Goal: Task Accomplishment & Management: Use online tool/utility

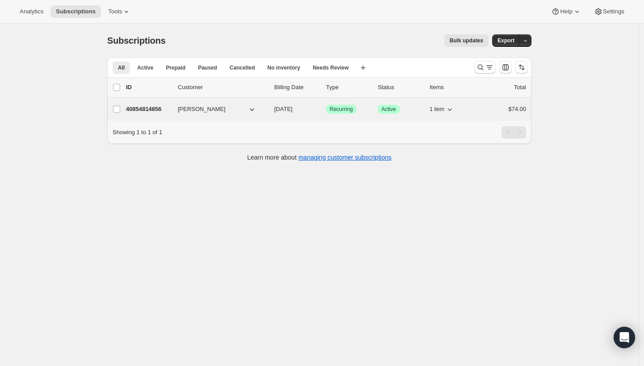
click at [492, 110] on div "$74.00" at bounding box center [503, 109] width 45 height 9
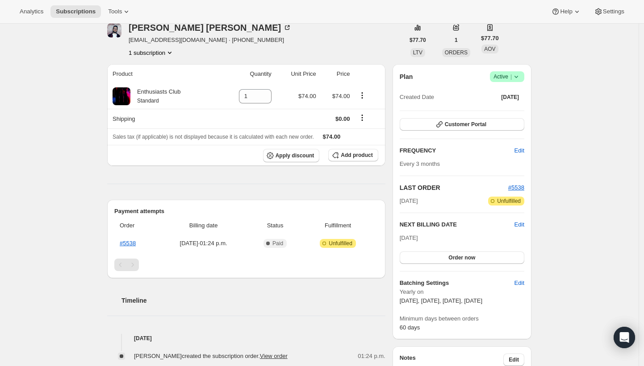
scroll to position [8, 0]
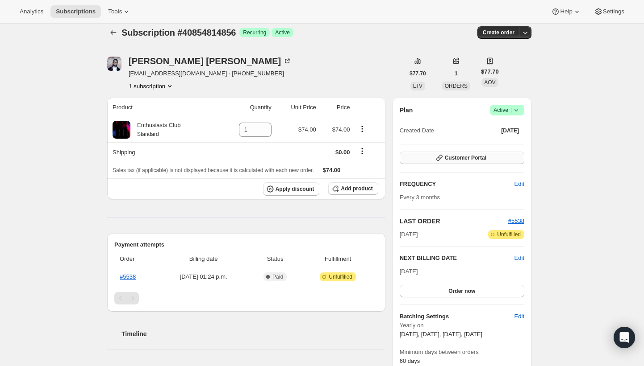
click at [477, 153] on button "Customer Portal" at bounding box center [461, 158] width 125 height 12
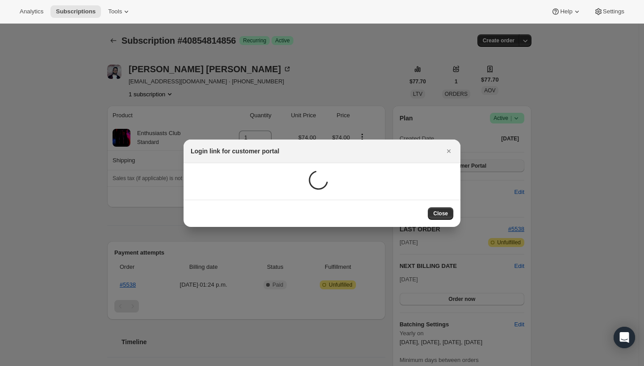
scroll to position [0, 0]
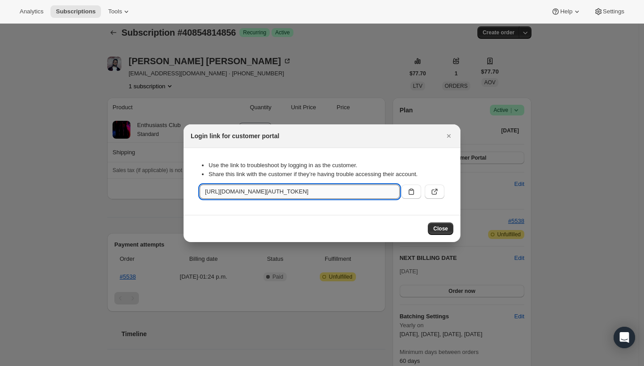
click at [352, 191] on input "[URL][DOMAIN_NAME][AUTH_TOKEN]" at bounding box center [299, 192] width 200 height 14
